Goal: Use online tool/utility: Utilize a website feature to perform a specific function

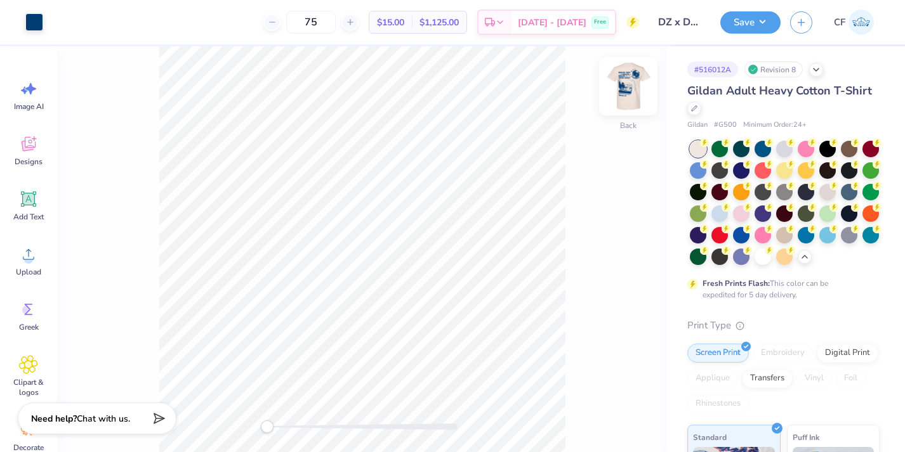
click at [624, 78] on img at bounding box center [628, 86] width 51 height 51
click at [30, 13] on div at bounding box center [34, 21] width 18 height 18
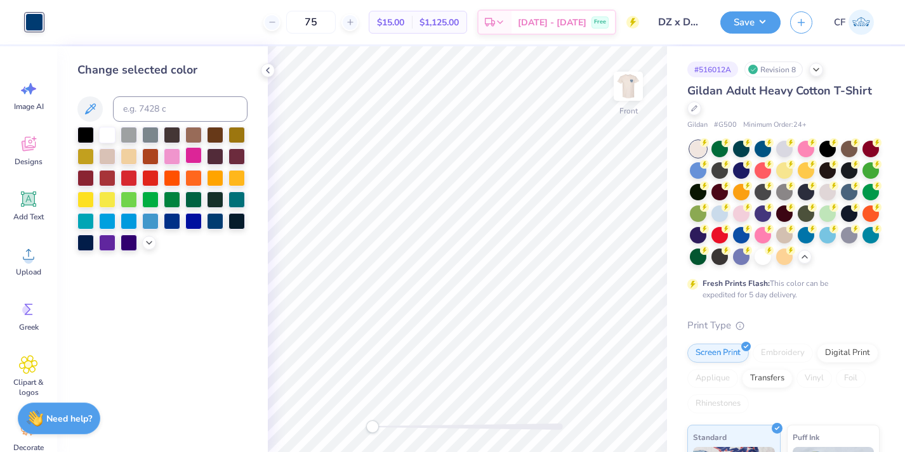
click at [192, 161] on div at bounding box center [193, 155] width 16 height 16
click at [606, 414] on icon at bounding box center [607, 416] width 13 height 13
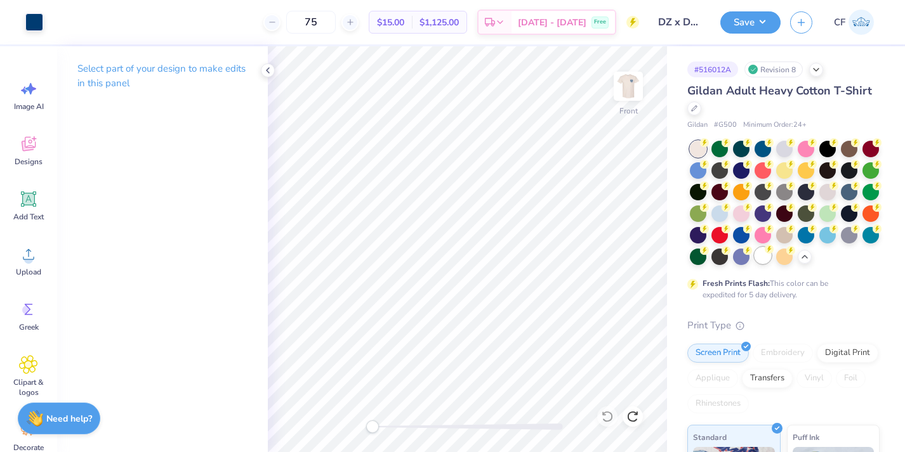
click at [768, 263] on div at bounding box center [762, 255] width 16 height 16
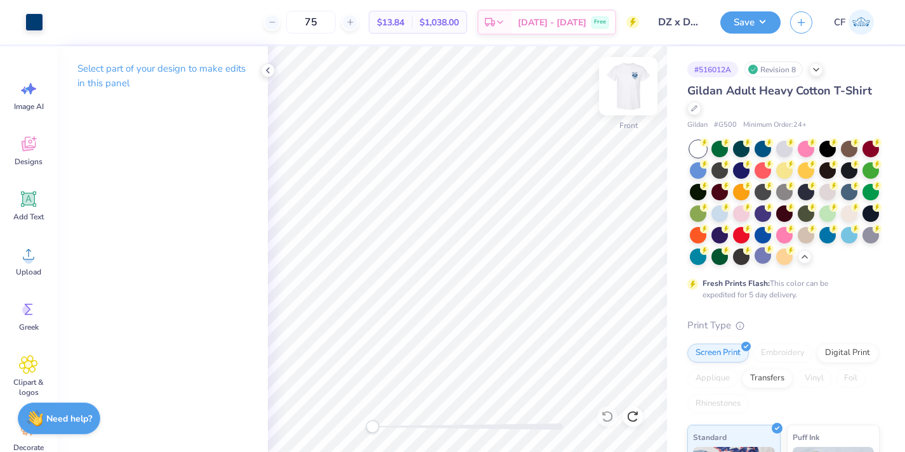
click at [628, 96] on img at bounding box center [628, 86] width 51 height 51
click at [627, 92] on img at bounding box center [628, 86] width 51 height 51
click at [779, 173] on div at bounding box center [784, 169] width 16 height 16
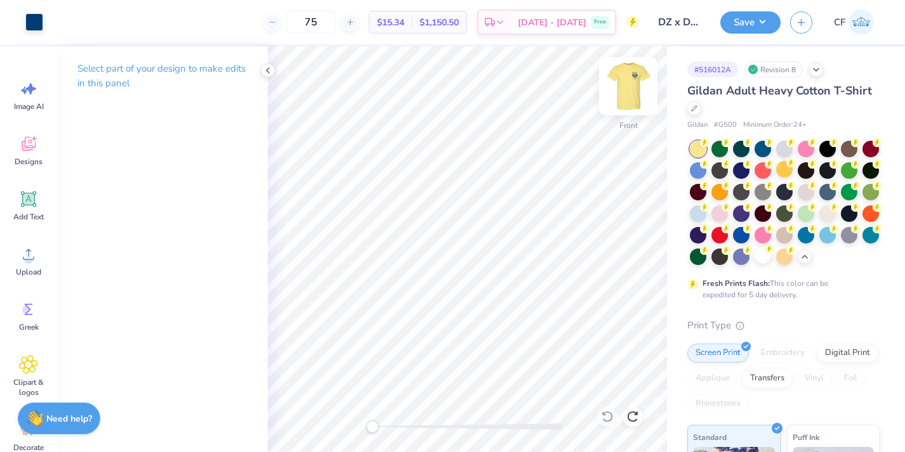
click at [638, 99] on img at bounding box center [628, 86] width 51 height 51
click at [638, 99] on img at bounding box center [627, 86] width 25 height 25
click at [693, 173] on div at bounding box center [698, 169] width 16 height 16
click at [619, 105] on img at bounding box center [628, 86] width 51 height 51
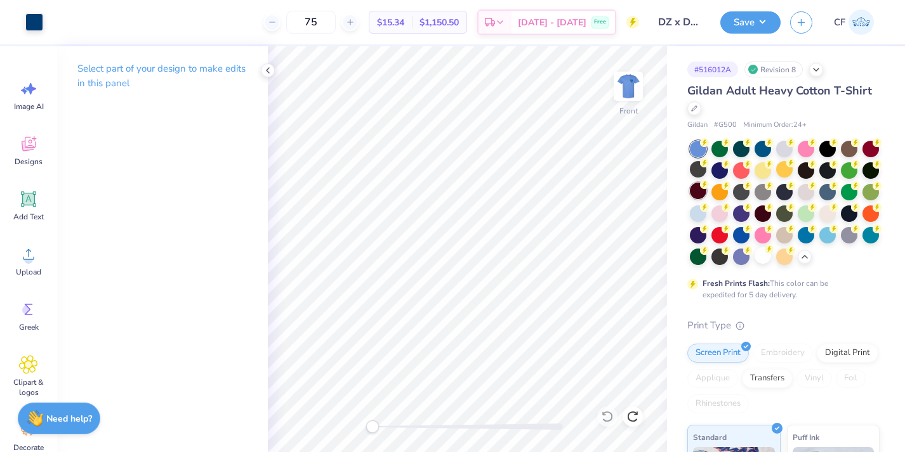
click at [702, 190] on div at bounding box center [698, 191] width 16 height 16
click at [697, 167] on div at bounding box center [698, 169] width 16 height 16
click at [719, 167] on div at bounding box center [719, 169] width 16 height 16
click at [719, 155] on div at bounding box center [719, 148] width 16 height 16
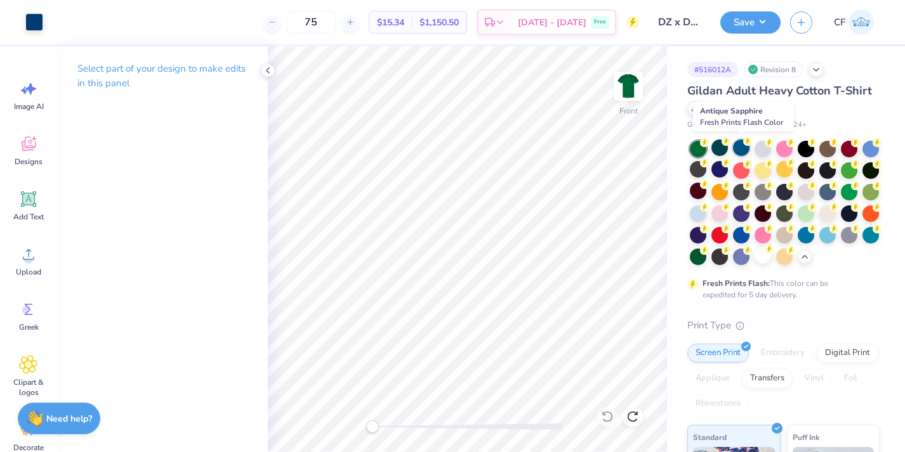
click at [744, 154] on div at bounding box center [741, 148] width 16 height 16
click at [761, 147] on div at bounding box center [762, 148] width 16 height 16
click at [633, 96] on img at bounding box center [628, 86] width 51 height 51
click at [633, 96] on img at bounding box center [627, 86] width 25 height 25
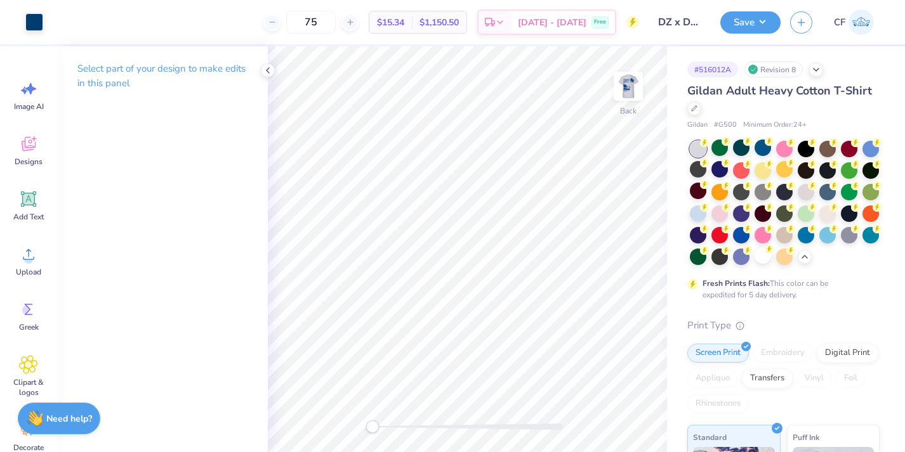
click at [633, 96] on img at bounding box center [627, 86] width 25 height 25
click at [851, 148] on div at bounding box center [849, 148] width 16 height 16
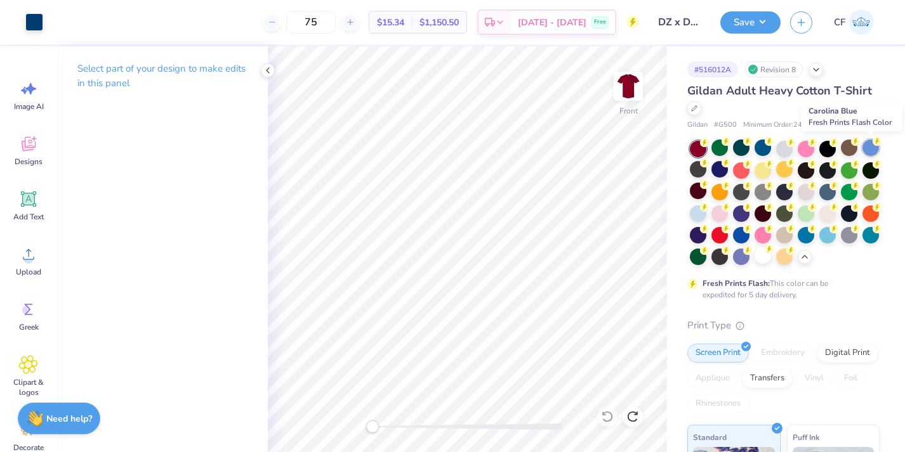
click at [865, 150] on div at bounding box center [870, 148] width 16 height 16
click at [869, 172] on div at bounding box center [870, 169] width 16 height 16
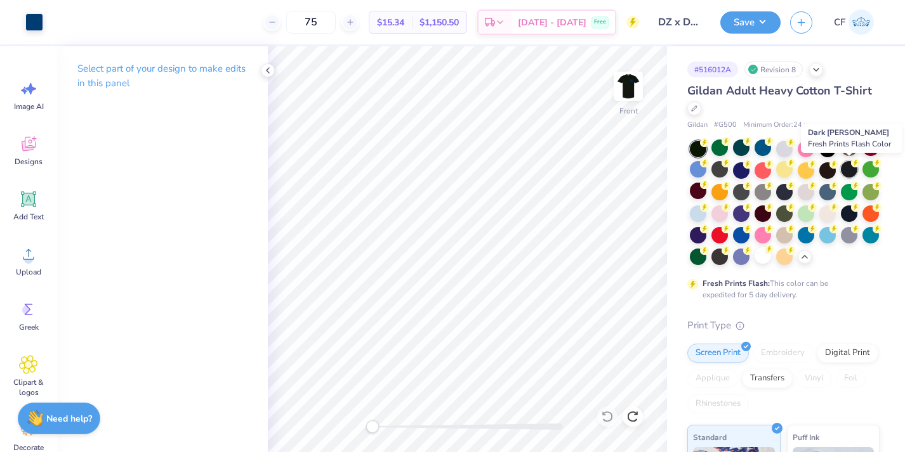
click at [851, 173] on div at bounding box center [849, 169] width 16 height 16
click at [830, 178] on div at bounding box center [785, 203] width 190 height 124
click at [825, 173] on div at bounding box center [827, 169] width 16 height 16
click at [810, 171] on div at bounding box center [805, 169] width 16 height 16
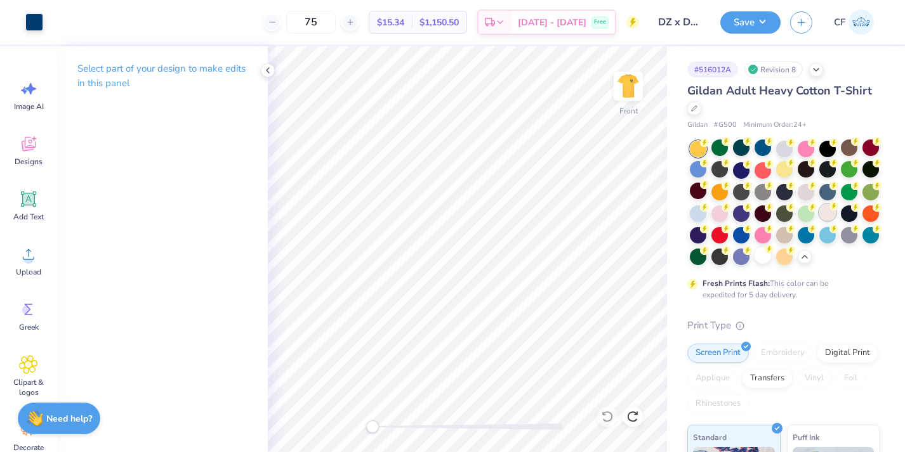
click at [829, 218] on div at bounding box center [827, 212] width 16 height 16
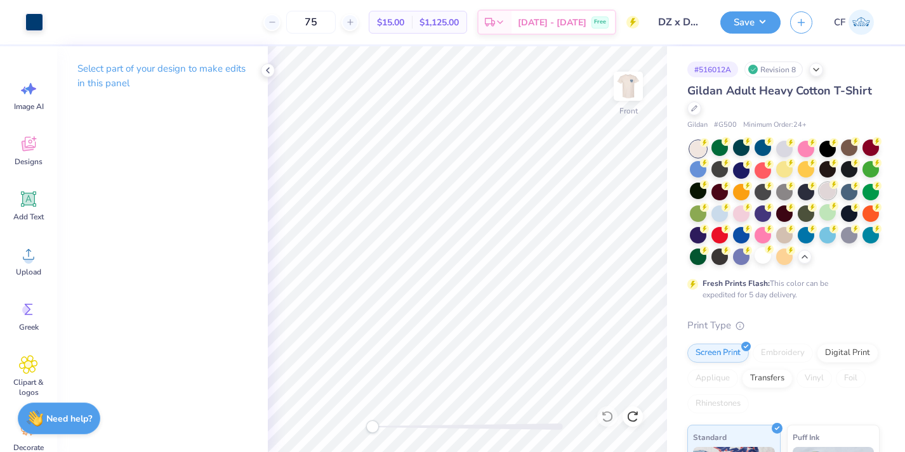
click at [825, 190] on div at bounding box center [827, 191] width 16 height 16
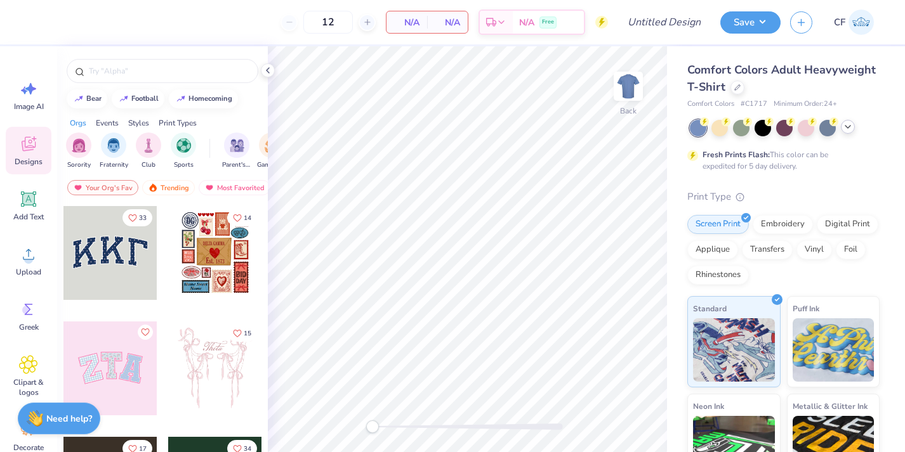
click at [849, 126] on polyline at bounding box center [847, 127] width 5 height 3
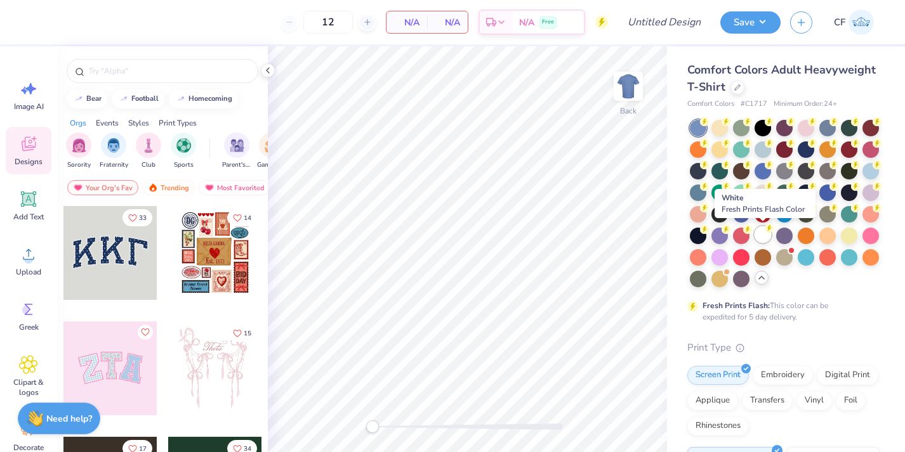
click at [764, 229] on icon at bounding box center [768, 228] width 9 height 9
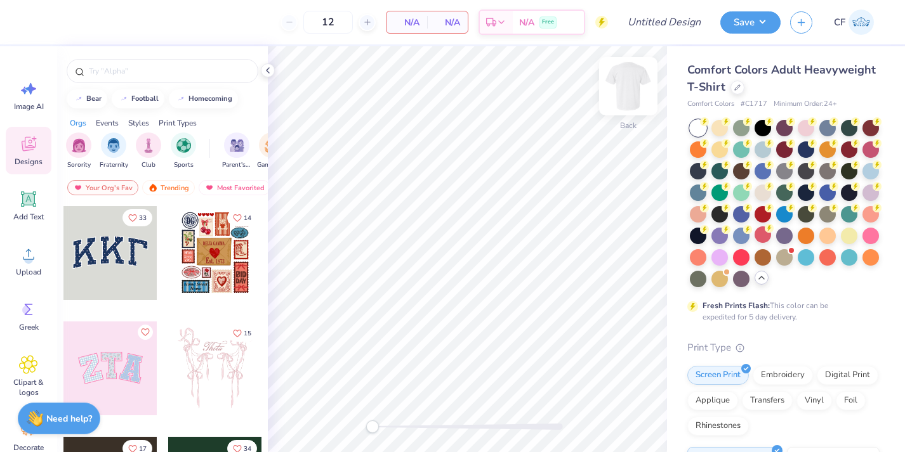
click at [623, 93] on img at bounding box center [628, 86] width 51 height 51
click at [623, 93] on img at bounding box center [627, 86] width 25 height 25
click at [626, 94] on img at bounding box center [628, 86] width 51 height 51
click at [621, 99] on img at bounding box center [628, 86] width 51 height 51
click at [115, 155] on div "filter for Fraternity" at bounding box center [113, 143] width 25 height 25
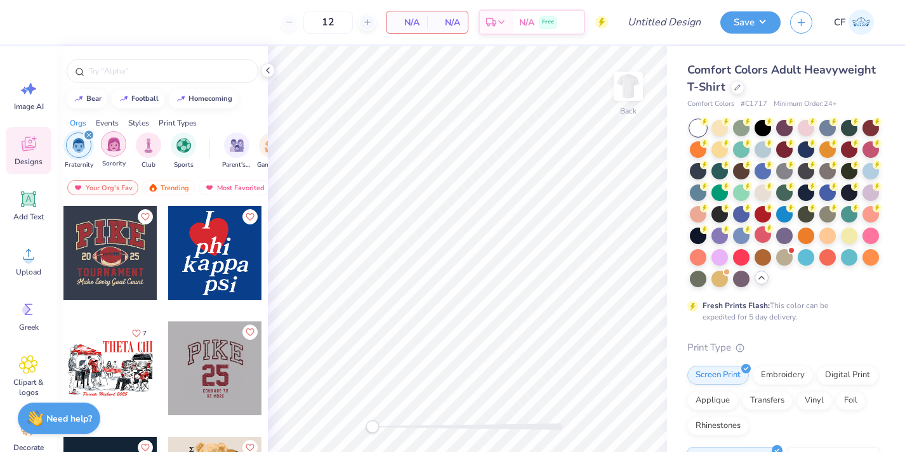
click at [115, 150] on img "filter for Sorority" at bounding box center [114, 144] width 15 height 15
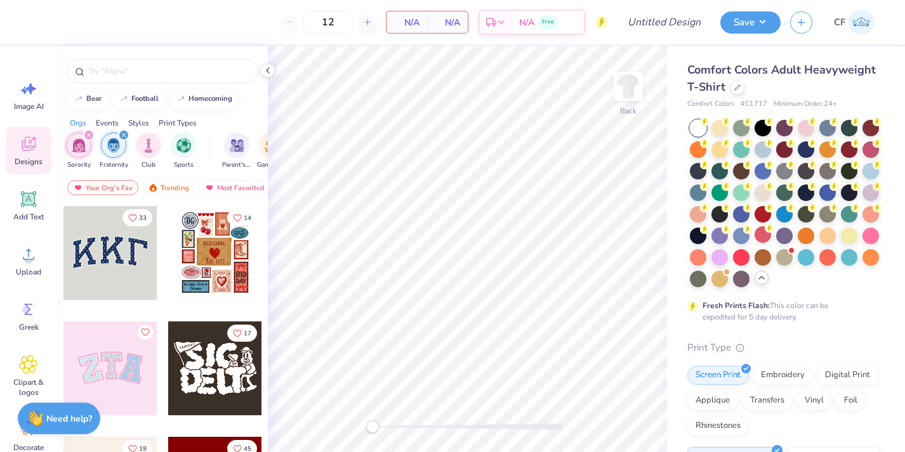
click at [119, 136] on div "filter for Fraternity" at bounding box center [123, 134] width 11 height 11
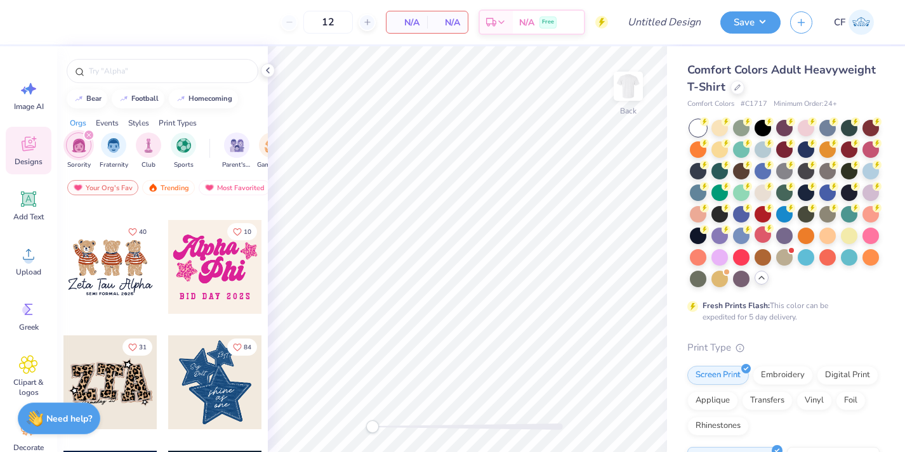
scroll to position [678, 0]
click at [115, 280] on div at bounding box center [110, 268] width 94 height 94
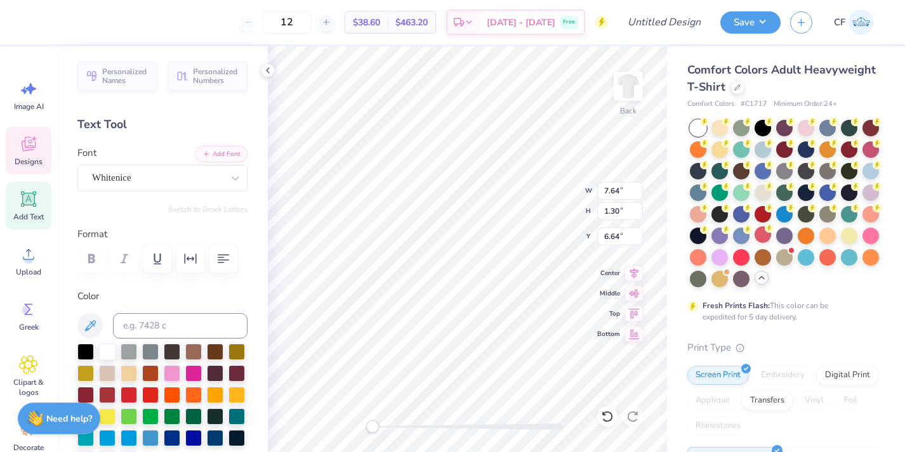
type textarea "S"
type textarea "Delta Zeta"
type textarea "Bid day 2025"
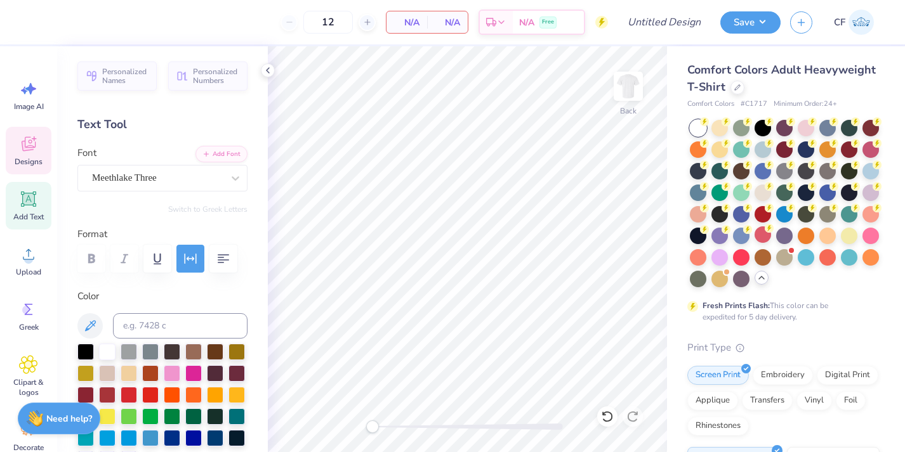
click at [32, 163] on span "Designs" at bounding box center [29, 162] width 28 height 10
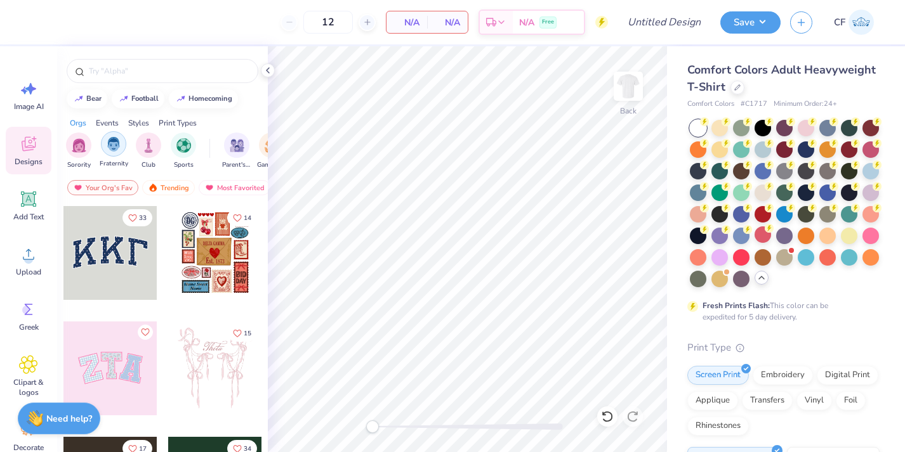
click at [119, 146] on img "filter for Fraternity" at bounding box center [114, 144] width 14 height 15
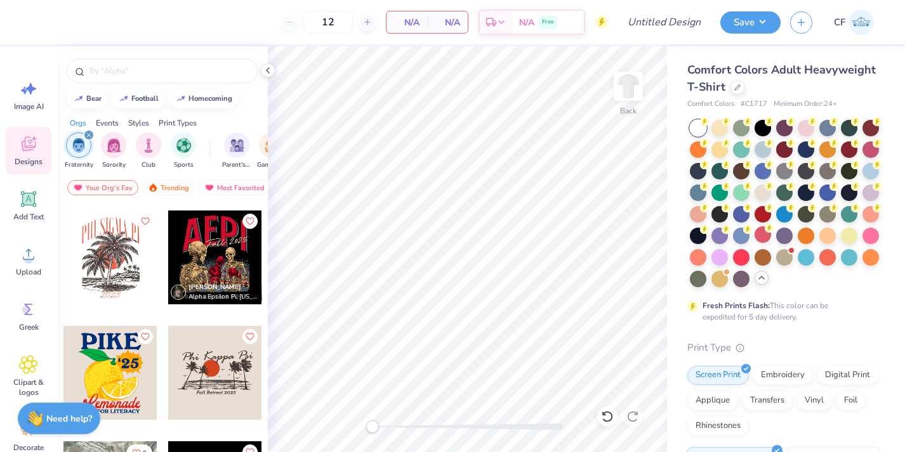
scroll to position [1499, 0]
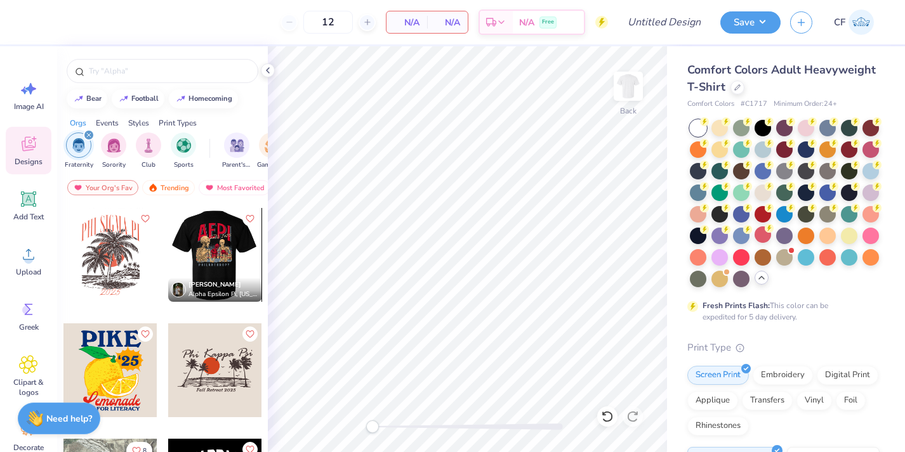
click at [168, 254] on div at bounding box center [121, 255] width 94 height 94
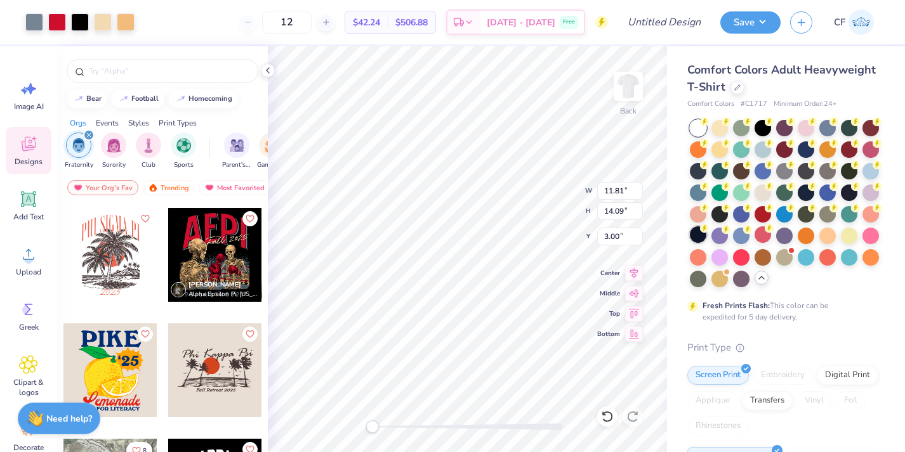
click at [702, 229] on circle at bounding box center [704, 228] width 9 height 9
click at [853, 192] on div at bounding box center [849, 191] width 16 height 16
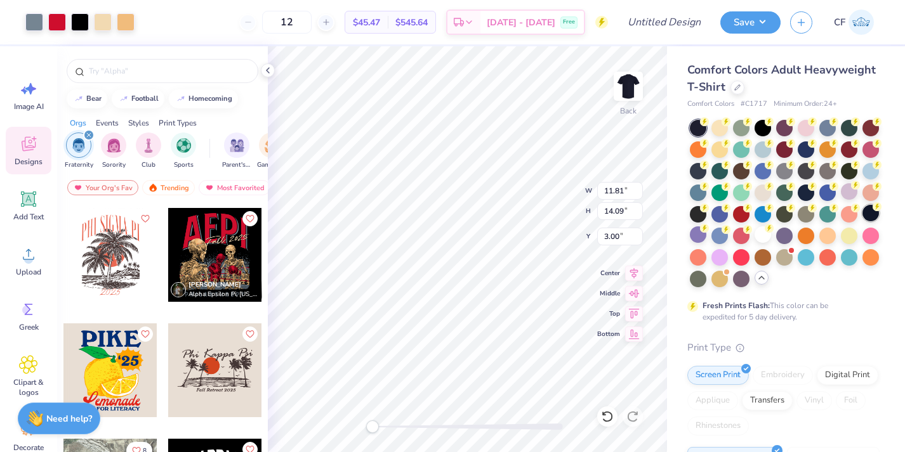
click at [864, 211] on div at bounding box center [870, 213] width 16 height 16
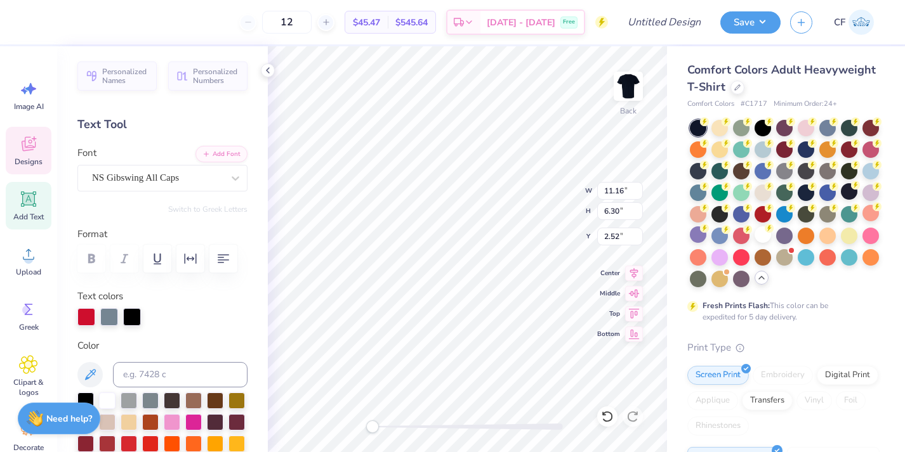
type textarea "Delt"
type input "9.85"
type input "0.83"
type input "15.78"
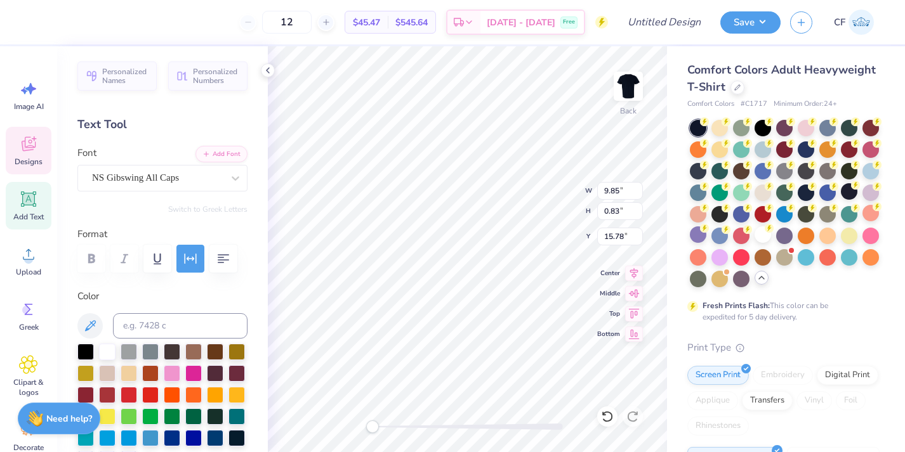
type textarea "fall rush"
